Goal: Connect with others: Participate in discussion

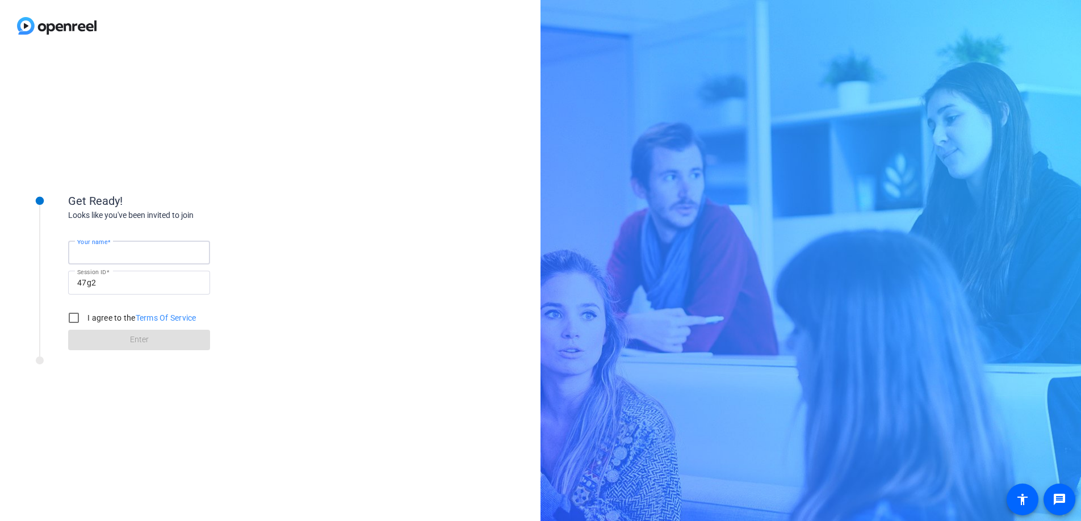
click at [169, 250] on input "Your name" at bounding box center [139, 253] width 124 height 14
type input "[PERSON_NAME]"
click at [74, 316] on input "I agree to the Terms Of Service" at bounding box center [73, 318] width 23 height 23
checkbox input "true"
click at [102, 337] on span at bounding box center [139, 340] width 142 height 27
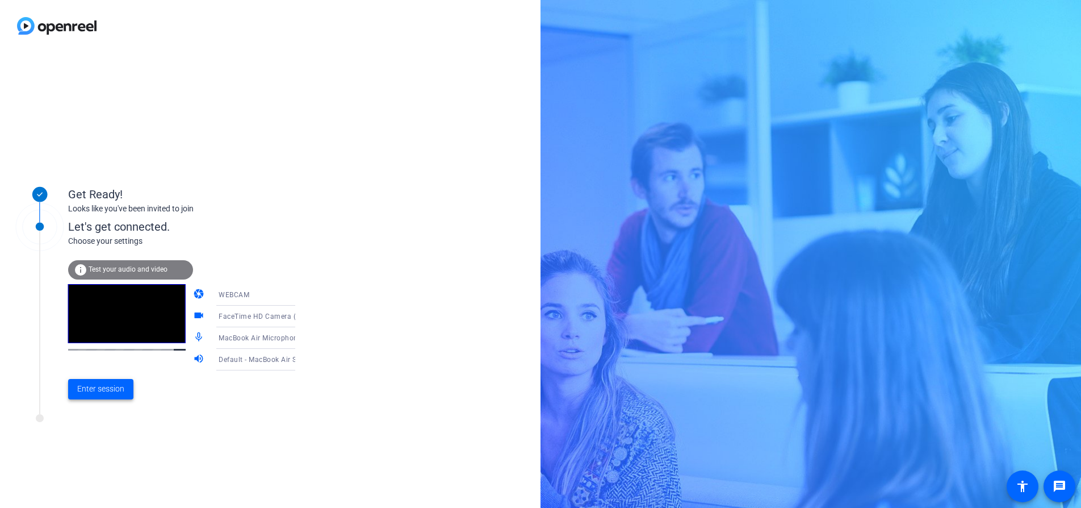
click at [111, 389] on span "Enter session" at bounding box center [100, 389] width 47 height 12
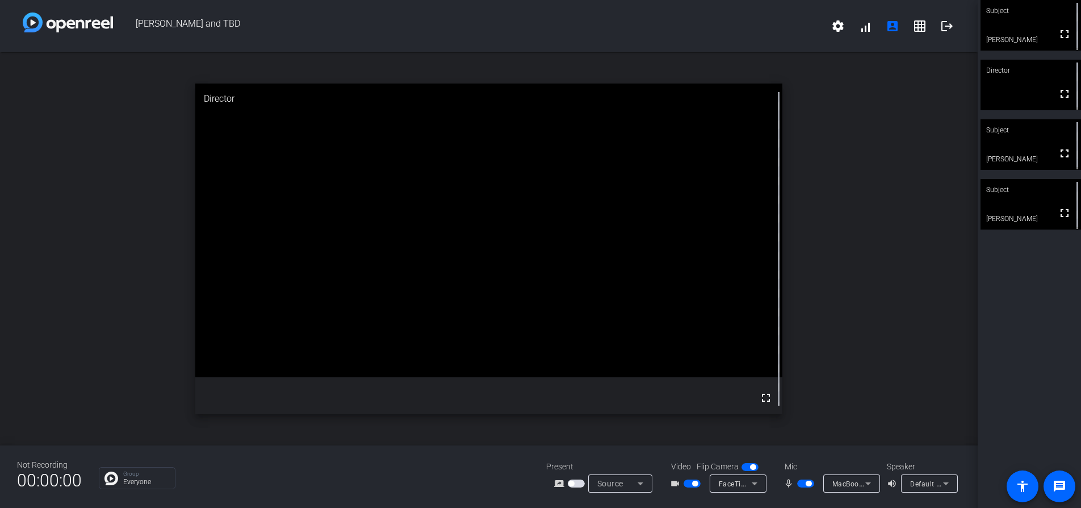
click at [693, 484] on span "button" at bounding box center [695, 484] width 6 height 6
click at [807, 482] on span "button" at bounding box center [809, 484] width 6 height 6
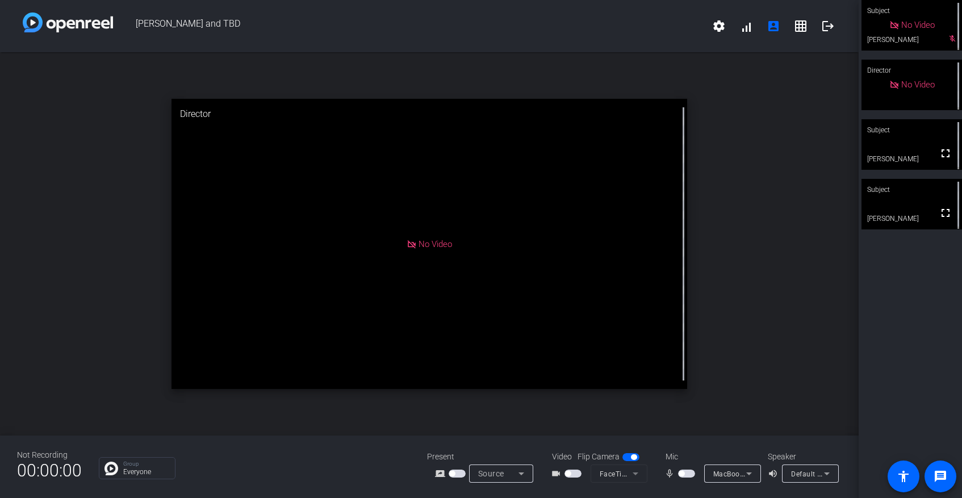
click at [687, 474] on span "button" at bounding box center [686, 474] width 17 height 8
click at [687, 474] on span "button" at bounding box center [690, 474] width 6 height 6
click at [696, 457] on div "Mic" at bounding box center [711, 457] width 114 height 12
click at [685, 473] on span "button" at bounding box center [686, 474] width 17 height 8
click at [685, 474] on span "button" at bounding box center [686, 474] width 17 height 8
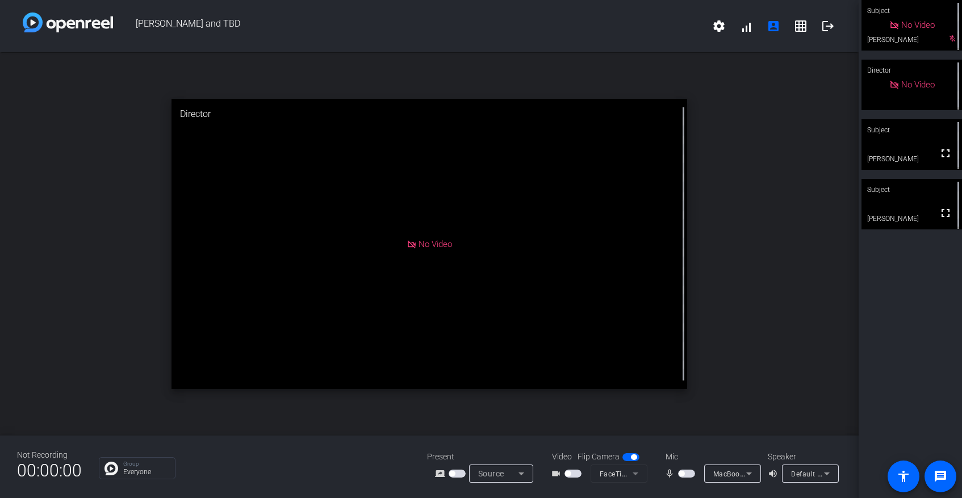
click at [687, 475] on span "button" at bounding box center [686, 474] width 17 height 8
click at [687, 475] on button "button" at bounding box center [686, 474] width 17 height 8
click at [687, 475] on span "button" at bounding box center [686, 474] width 17 height 8
click at [687, 475] on span "button" at bounding box center [690, 474] width 6 height 6
click at [687, 472] on span "button" at bounding box center [686, 474] width 17 height 8
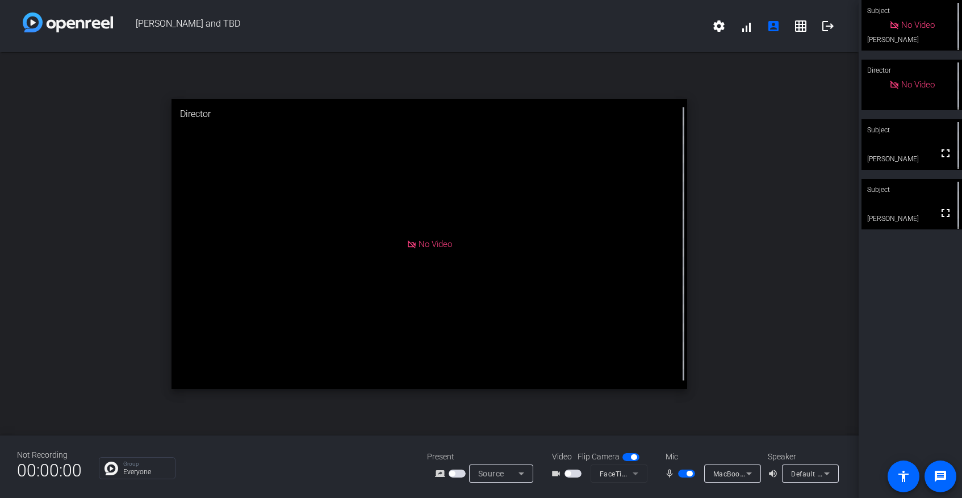
click at [688, 471] on span "button" at bounding box center [690, 474] width 6 height 6
click at [687, 476] on span "button" at bounding box center [686, 475] width 17 height 8
click at [689, 474] on span "button" at bounding box center [690, 475] width 6 height 6
click at [687, 475] on span "button" at bounding box center [686, 475] width 17 height 8
click at [687, 475] on span "button" at bounding box center [690, 475] width 6 height 6
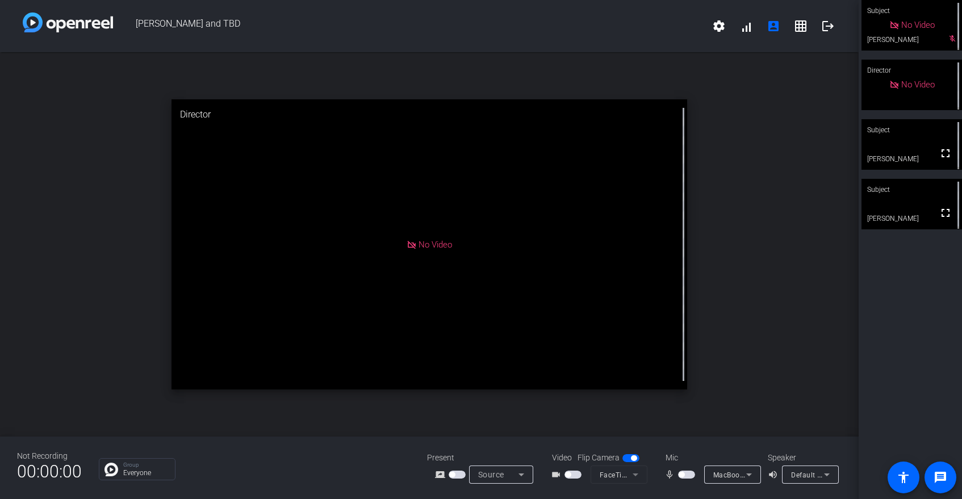
click at [687, 475] on span "button" at bounding box center [686, 475] width 17 height 8
click at [687, 475] on span "button" at bounding box center [690, 475] width 6 height 6
click at [686, 475] on span "button" at bounding box center [686, 475] width 17 height 8
click at [806, 353] on div "open_in_new Director No Video" at bounding box center [429, 244] width 859 height 385
